Goal: Task Accomplishment & Management: Manage account settings

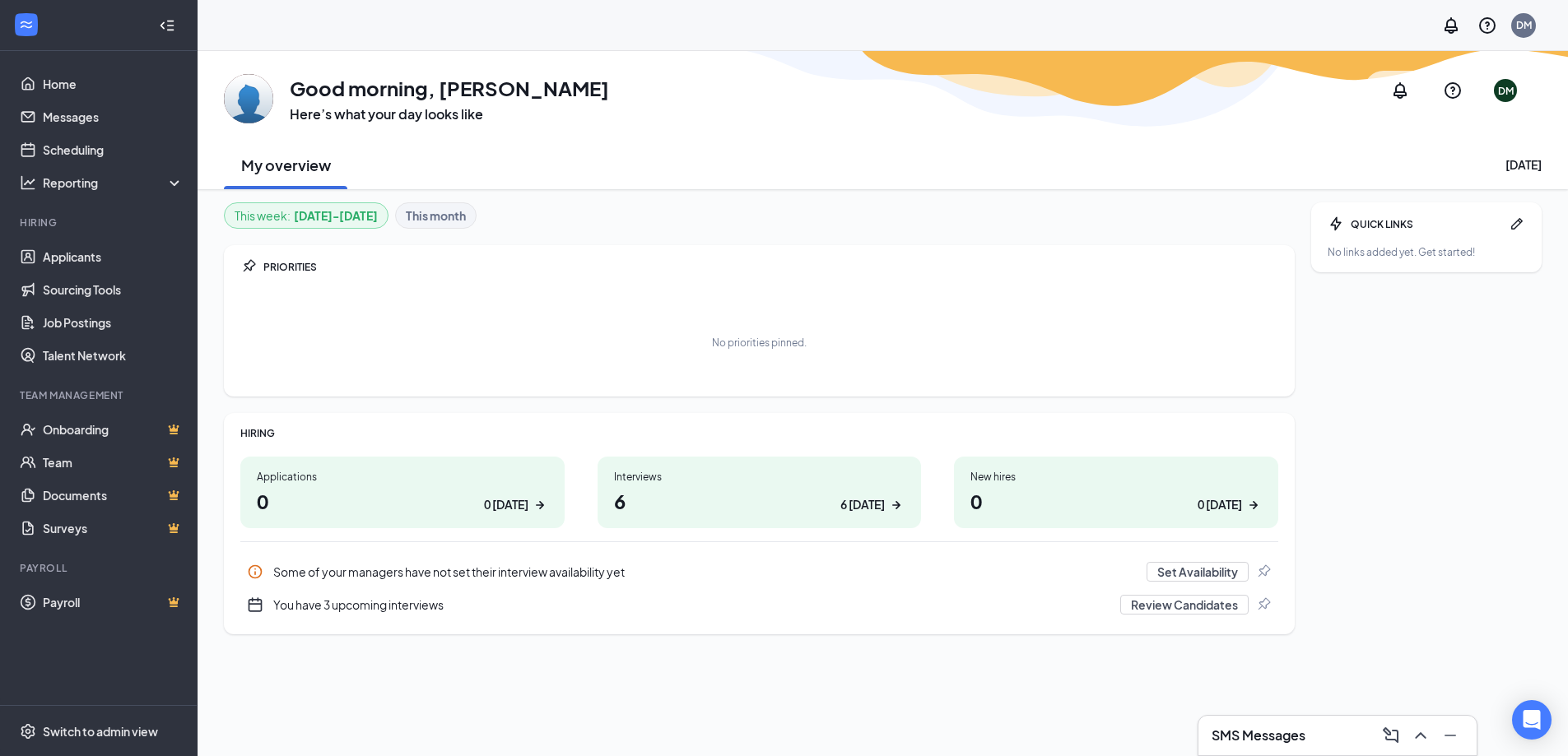
click at [718, 518] on div "Interviews 6 6 today" at bounding box center [759, 492] width 324 height 71
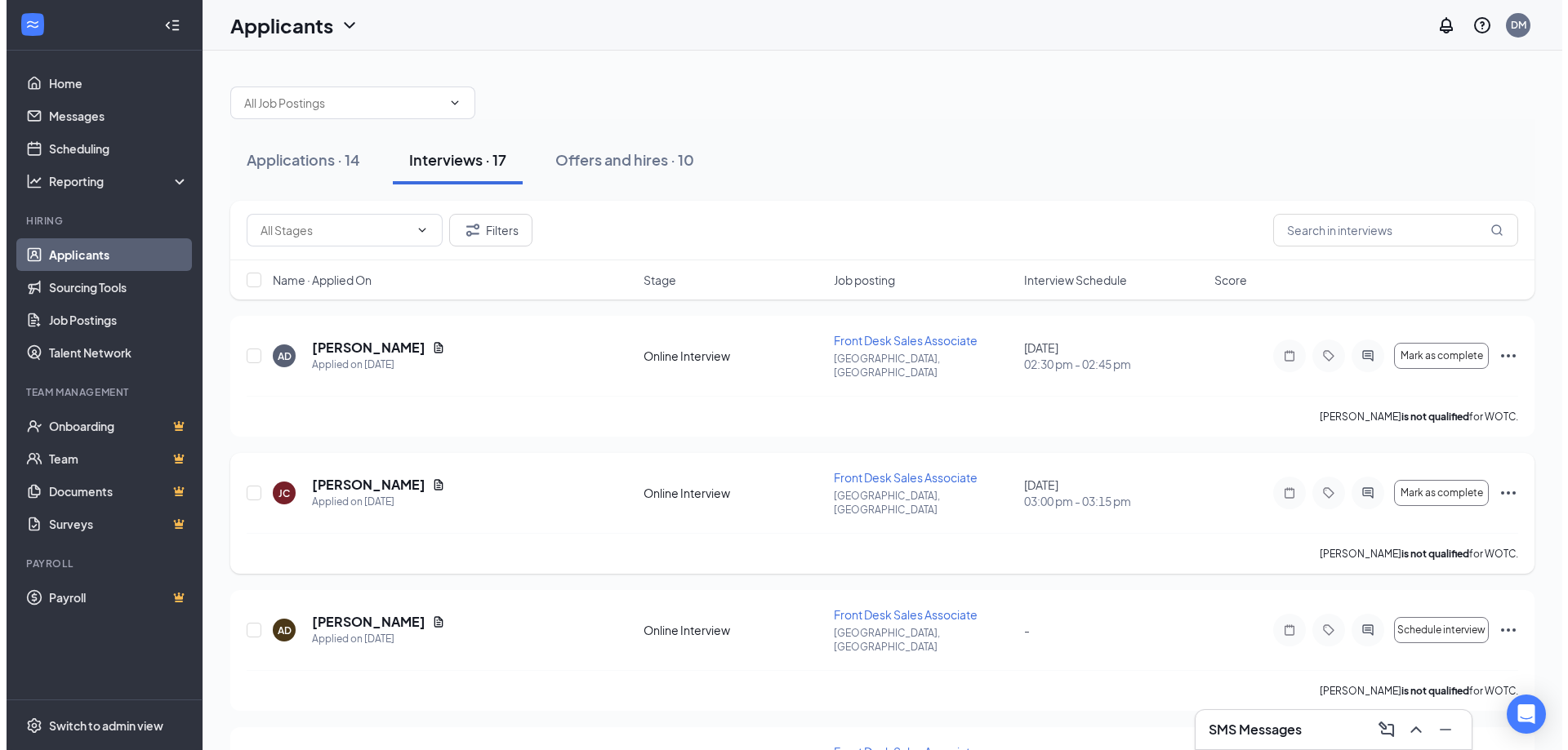
scroll to position [81, 0]
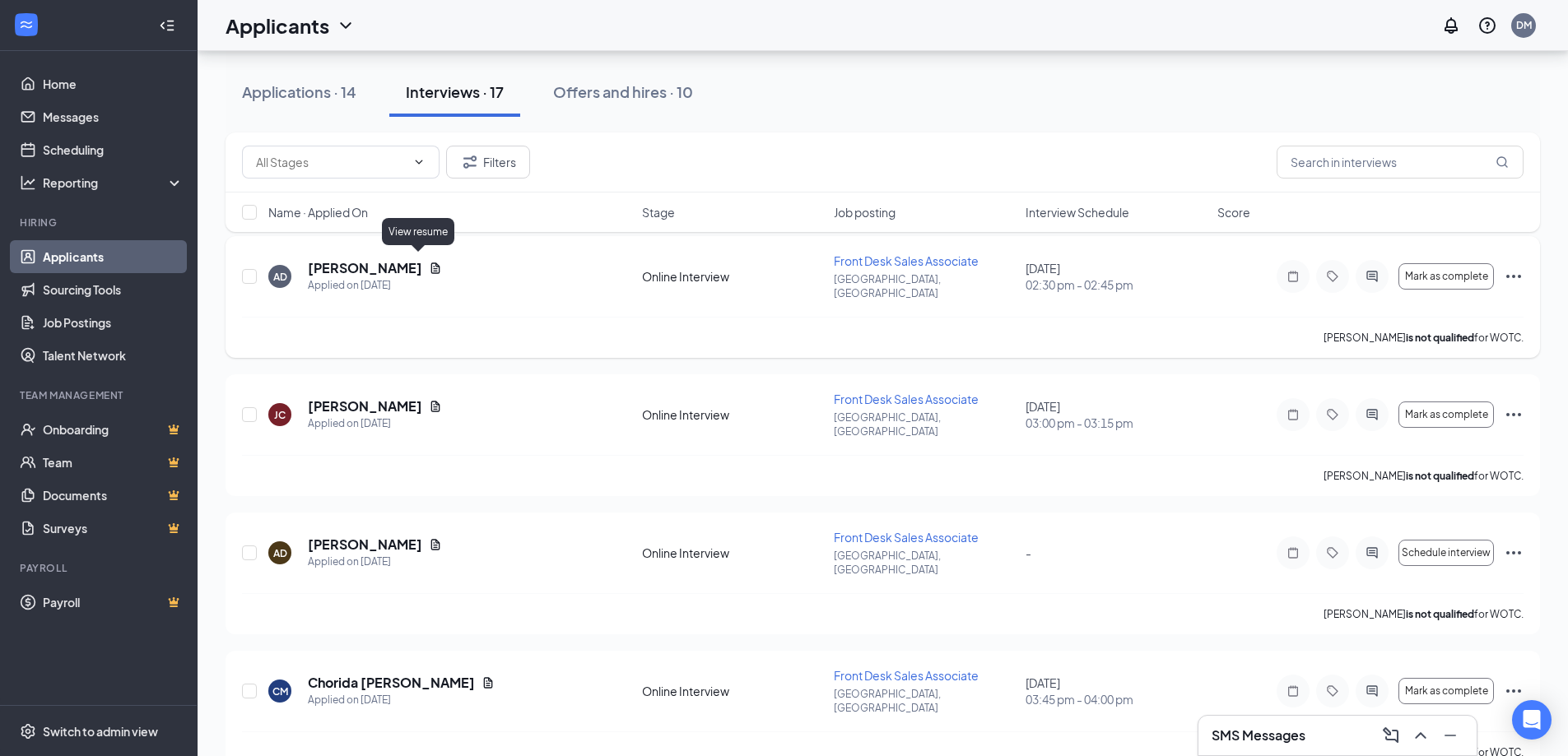
click at [431, 263] on icon "Document" at bounding box center [436, 268] width 9 height 11
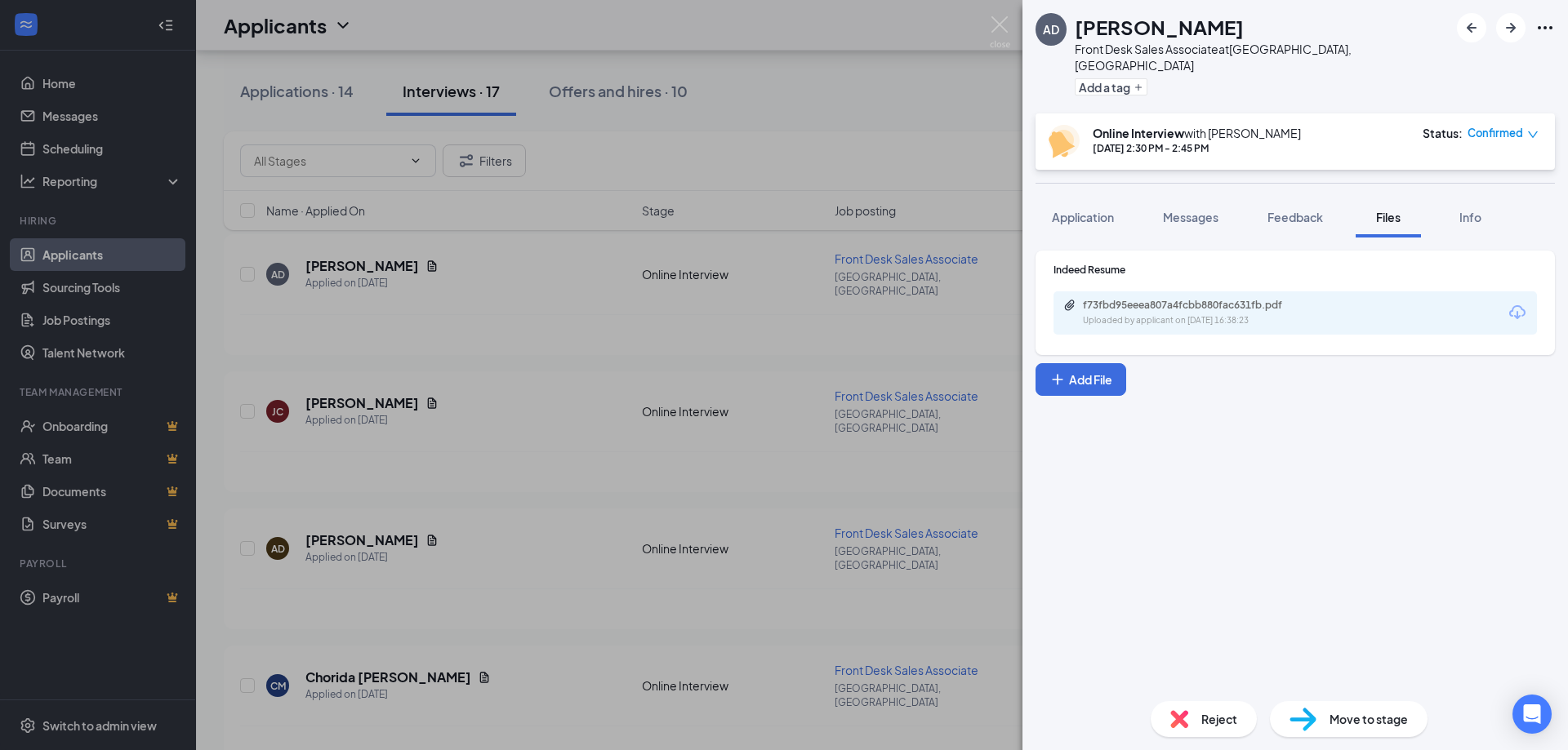
click at [1221, 298] on div "f73fbd95eeea807a4fcbb880fac631fb.pdf" at bounding box center [1197, 305] width 229 height 13
click at [663, 261] on div "AD Asbely [PERSON_NAME] Front Desk Sales Associate at [GEOGRAPHIC_DATA], [GEOGR…" at bounding box center [784, 375] width 1568 height 750
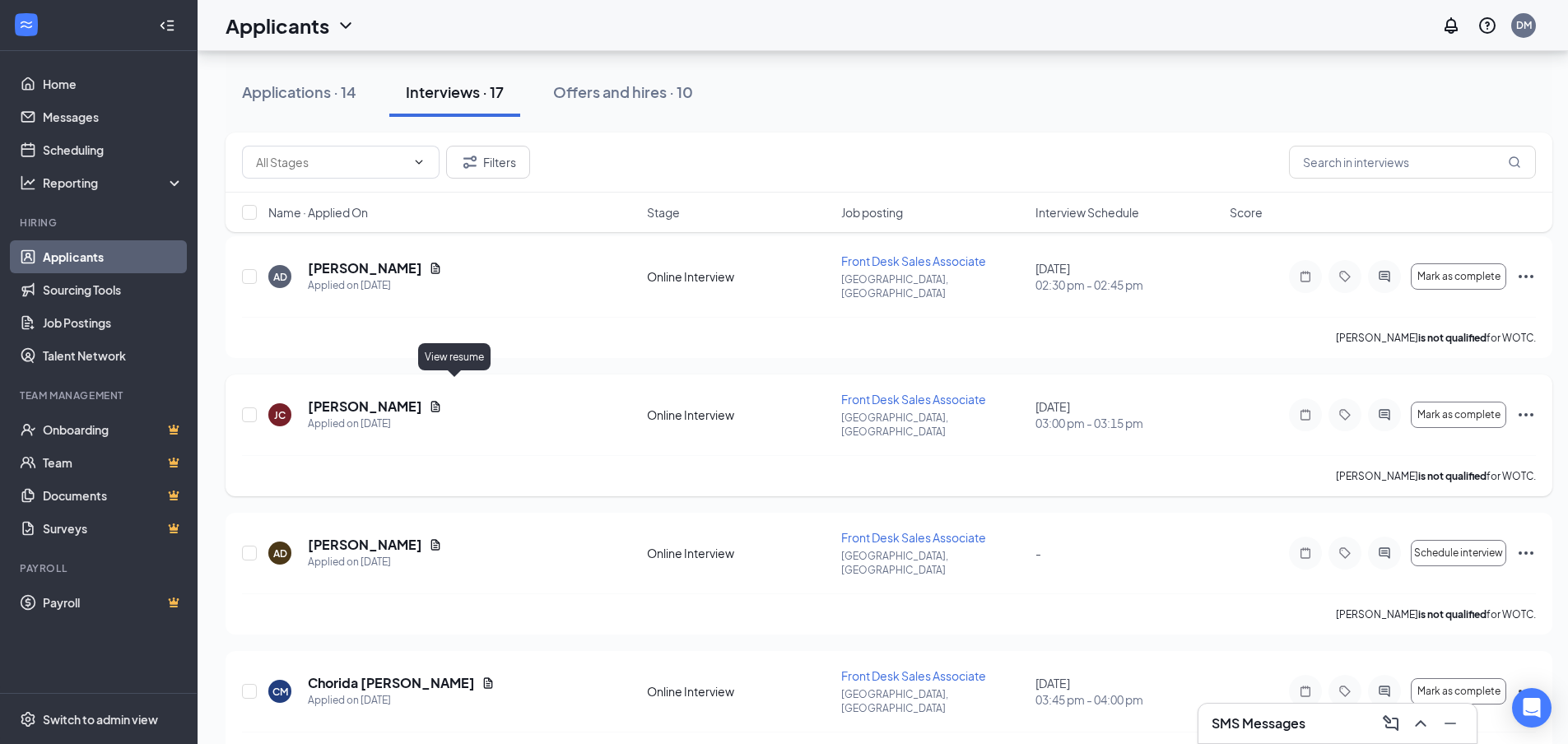
click at [440, 401] on icon "Document" at bounding box center [436, 406] width 9 height 11
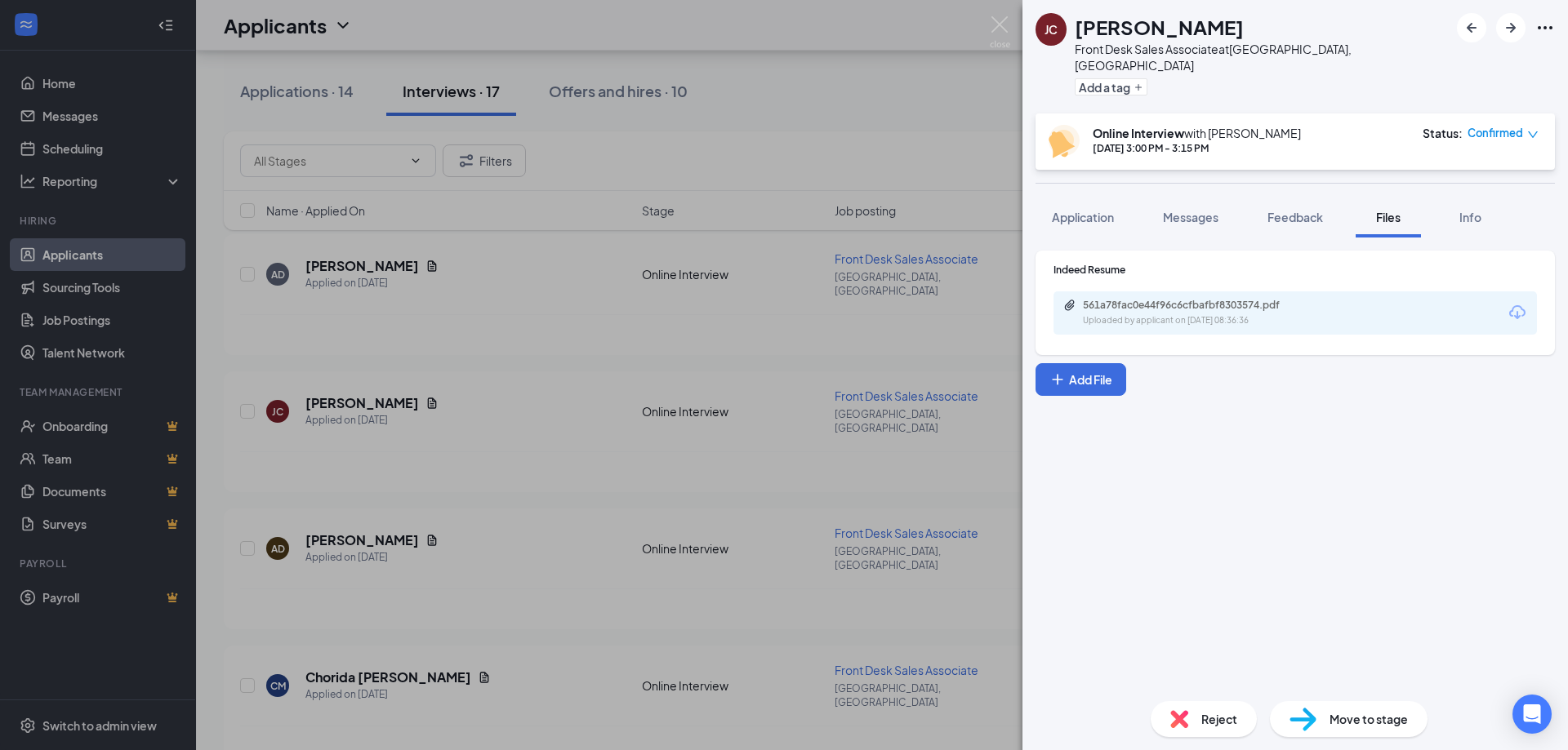
click at [1197, 298] on div "561a78fac0e44f96c6cfbafbf8303574.pdf" at bounding box center [1197, 305] width 229 height 13
click at [609, 349] on div "[PERSON_NAME] Front Desk Sales Associate at [GEOGRAPHIC_DATA], [GEOGRAPHIC_DATA…" at bounding box center [784, 375] width 1568 height 750
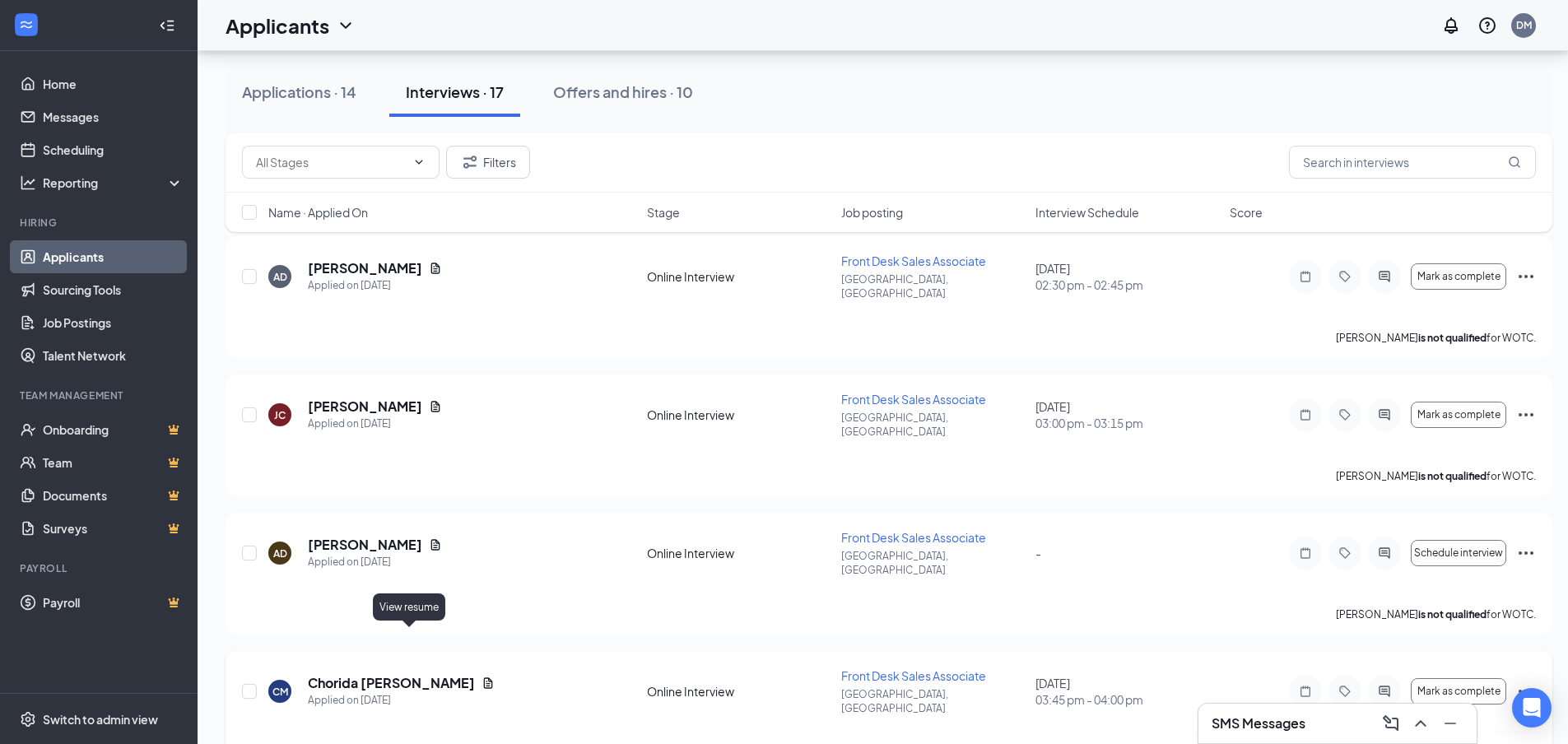
click at [484, 678] on icon "Document" at bounding box center [488, 683] width 9 height 11
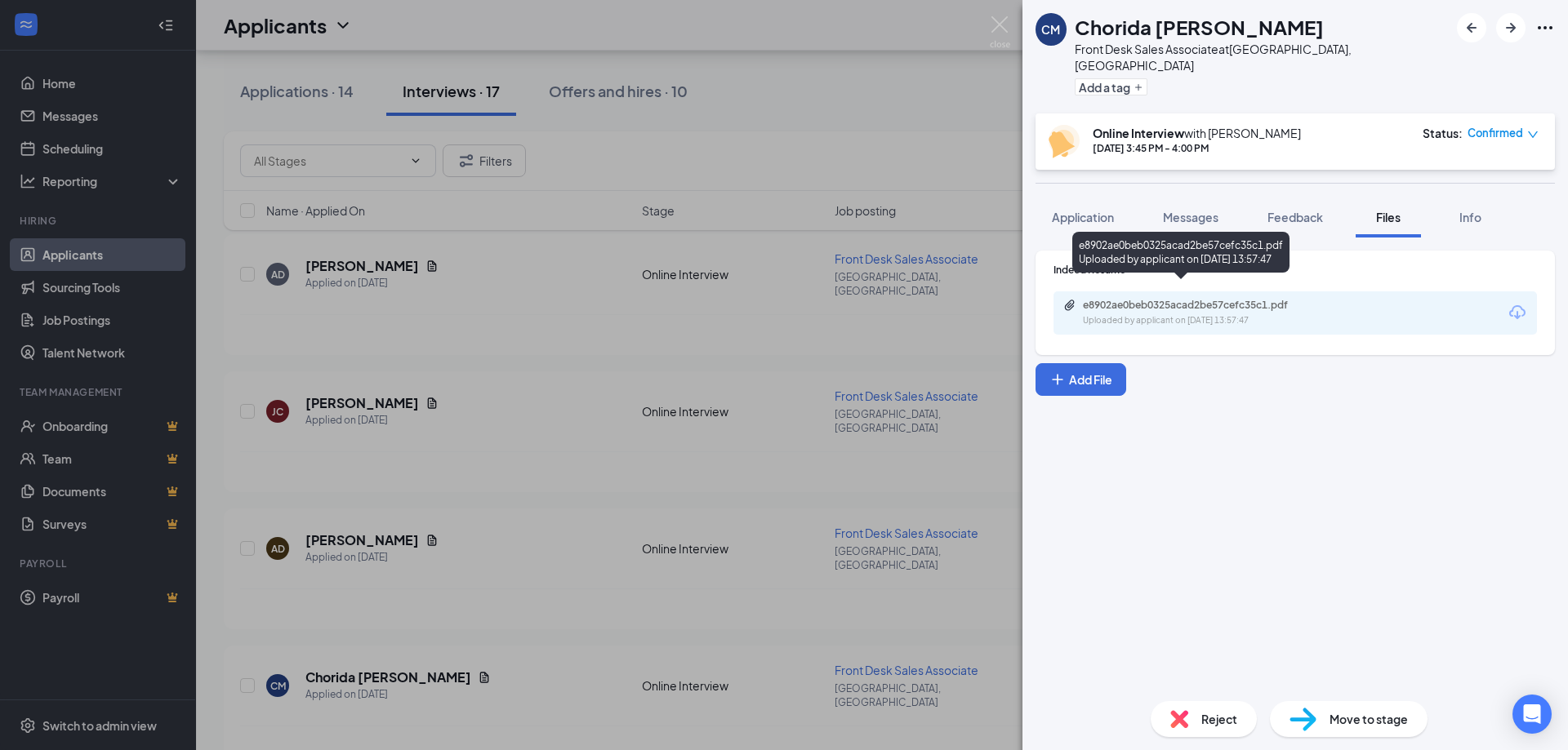
click at [1244, 291] on div "e8902ae0beb0325acad2be57cefc35c1.pdf Uploaded by applicant on [DATE] 13:57:47" at bounding box center [1295, 312] width 483 height 43
click at [1241, 298] on div "e8902ae0beb0325acad2be57cefc35c1.pdf" at bounding box center [1197, 305] width 229 height 13
